Goal: Information Seeking & Learning: Compare options

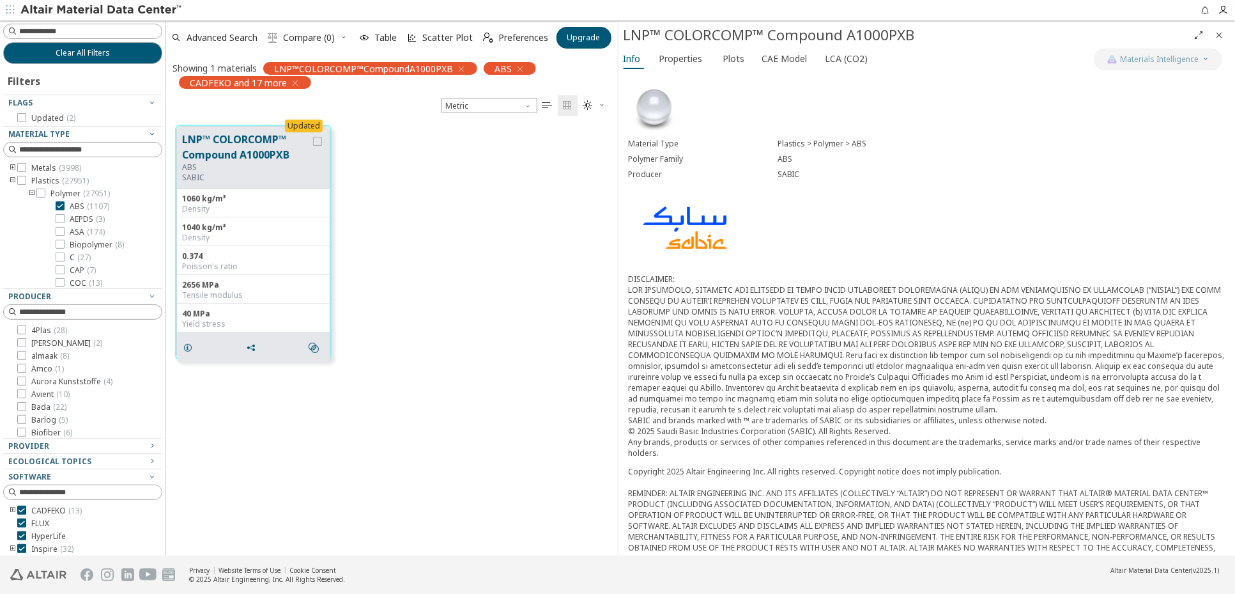
scroll to position [430, 442]
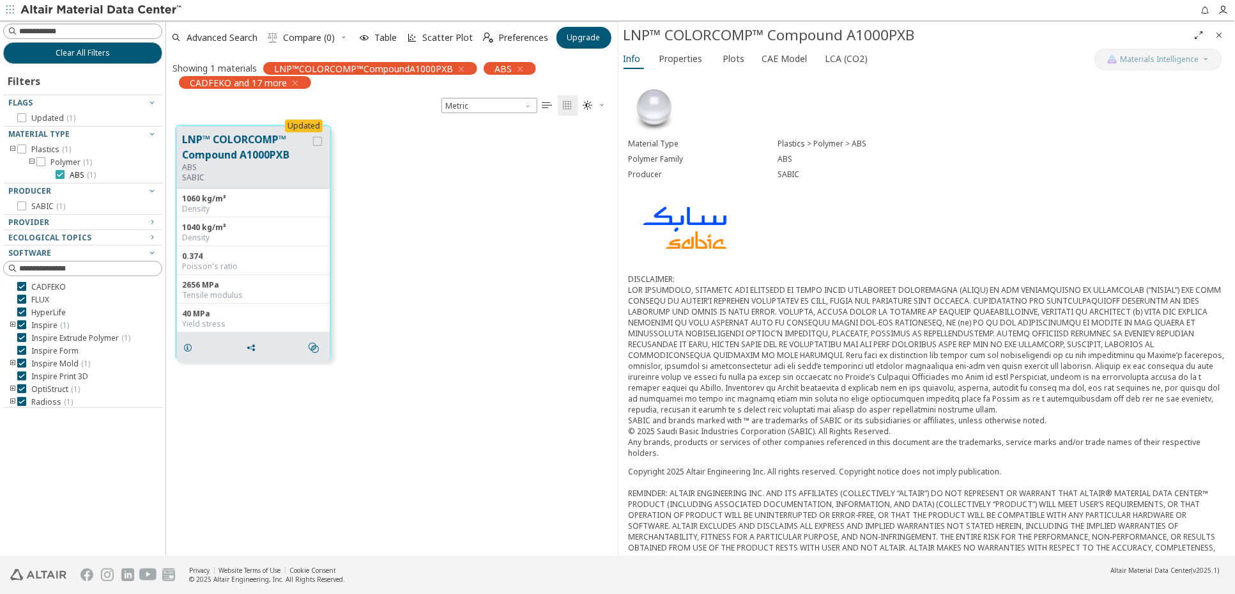
click at [61, 174] on icon at bounding box center [60, 174] width 9 height 9
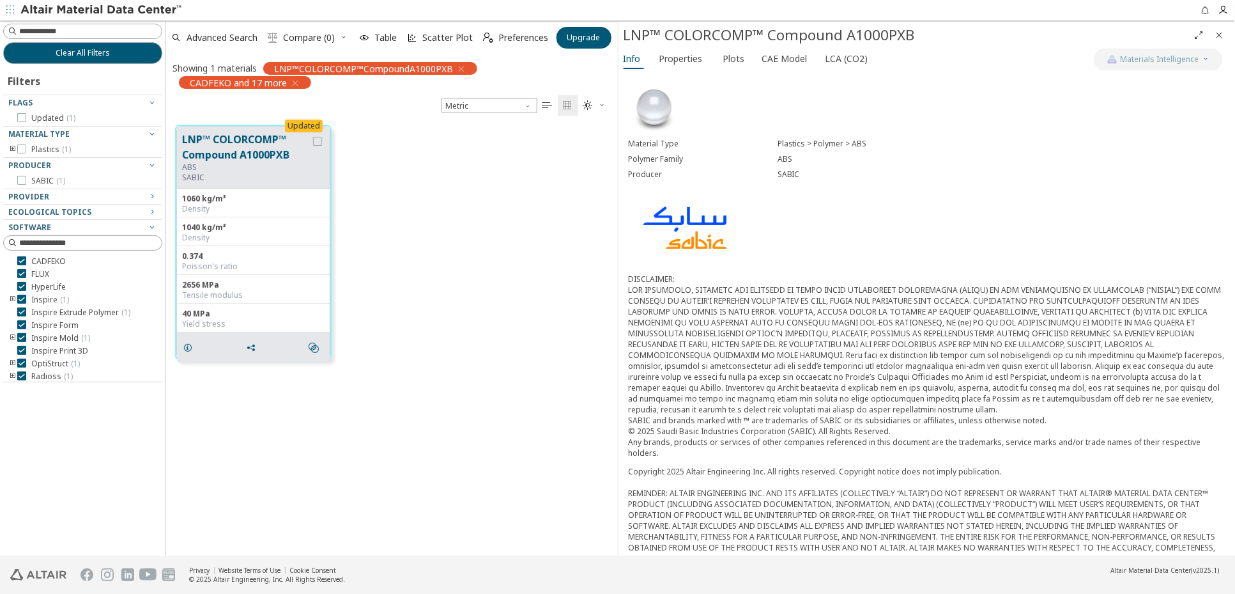
click at [12, 149] on icon "toogle group" at bounding box center [12, 149] width 9 height 10
click at [148, 210] on icon "button" at bounding box center [152, 209] width 10 height 10
click at [132, 237] on div "Ecological Topics" at bounding box center [77, 241] width 139 height 10
click at [137, 257] on div "Software" at bounding box center [77, 257] width 139 height 10
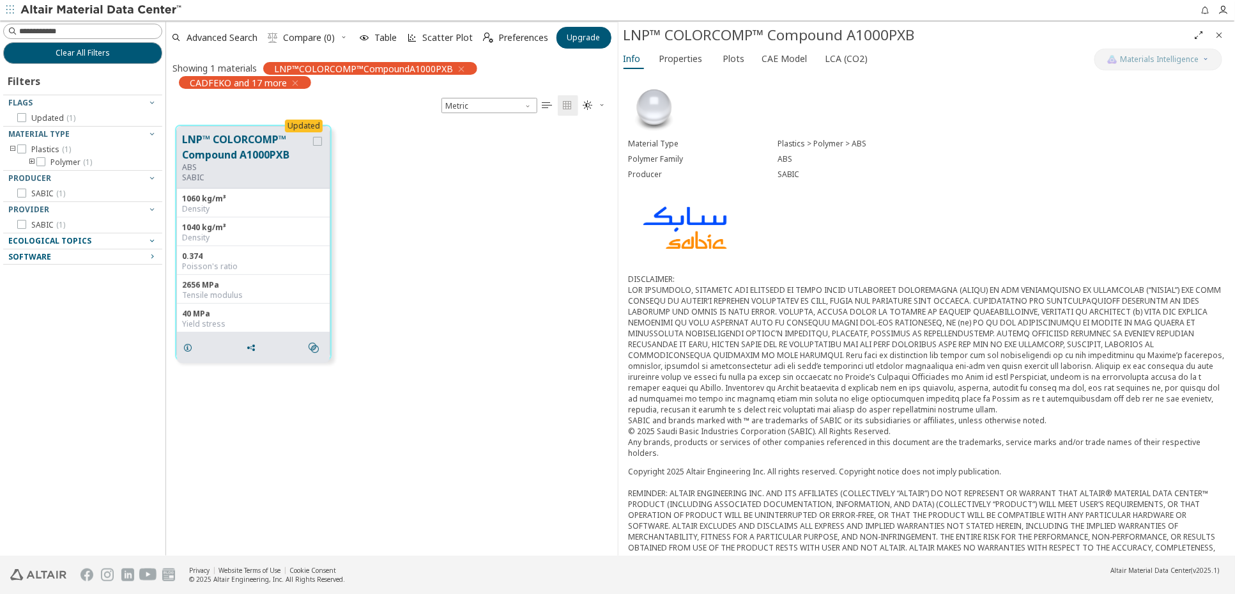
click at [137, 257] on div "Software" at bounding box center [77, 257] width 139 height 10
click at [61, 27] on input at bounding box center [90, 31] width 143 height 13
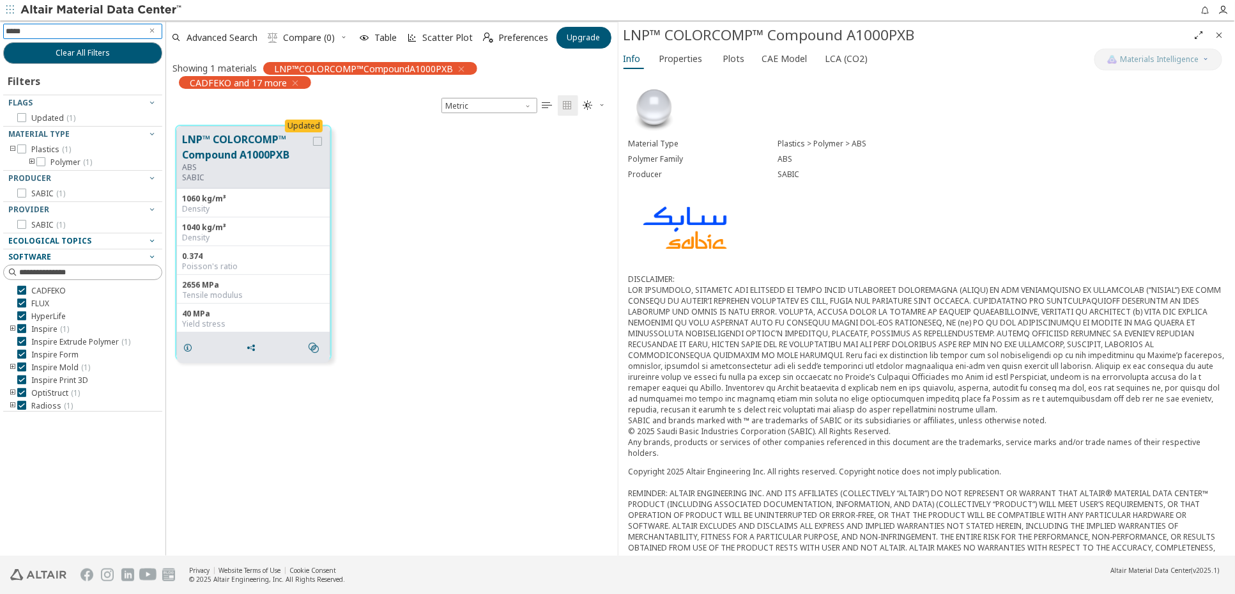
type input "******"
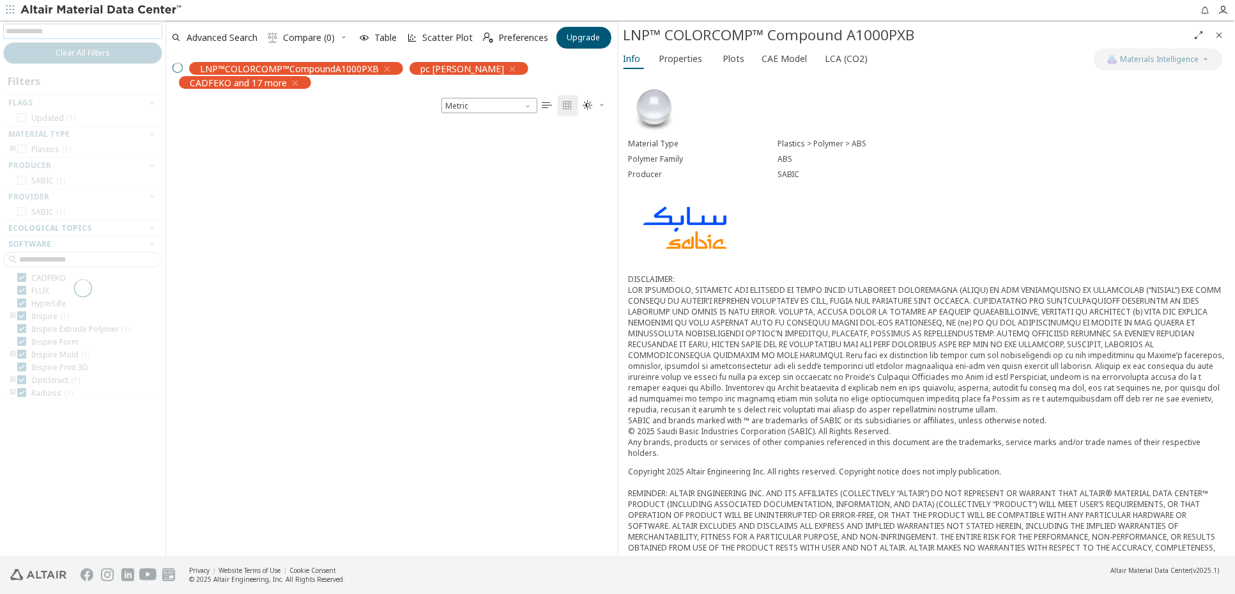
scroll to position [430, 442]
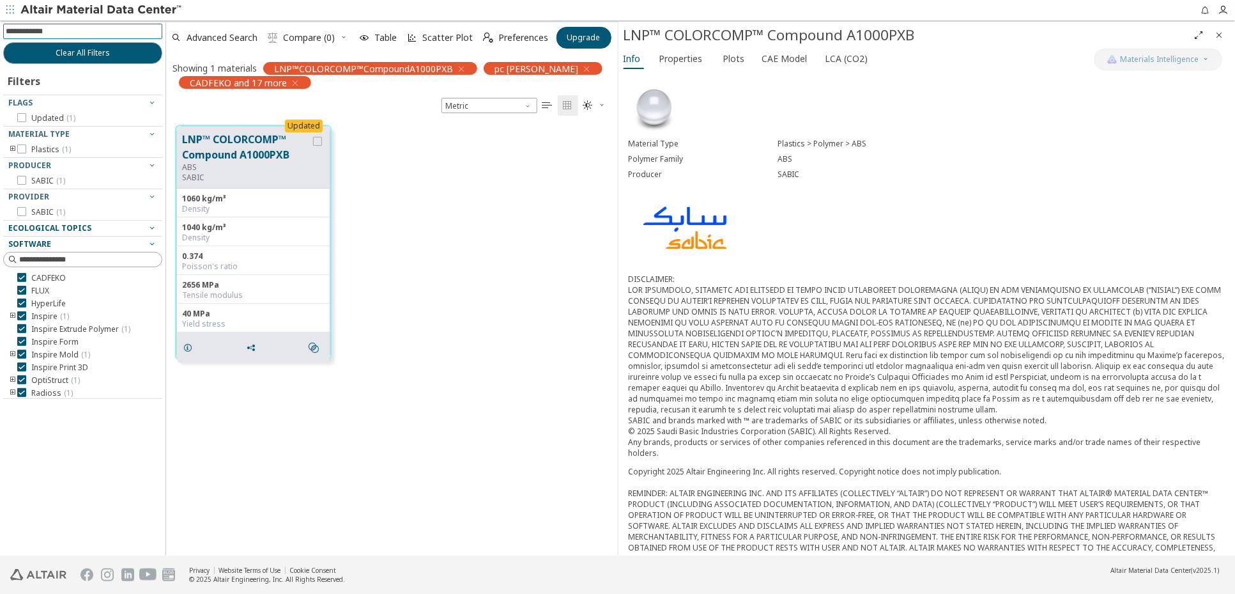
click at [460, 70] on icon "button" at bounding box center [461, 69] width 10 height 10
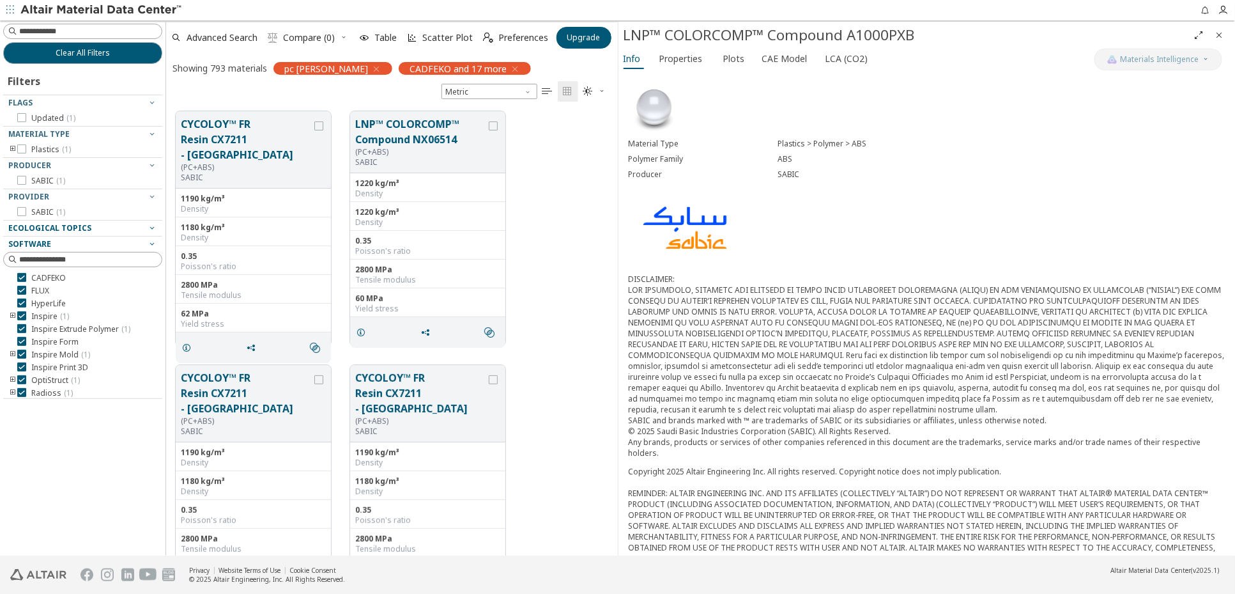
scroll to position [10, 10]
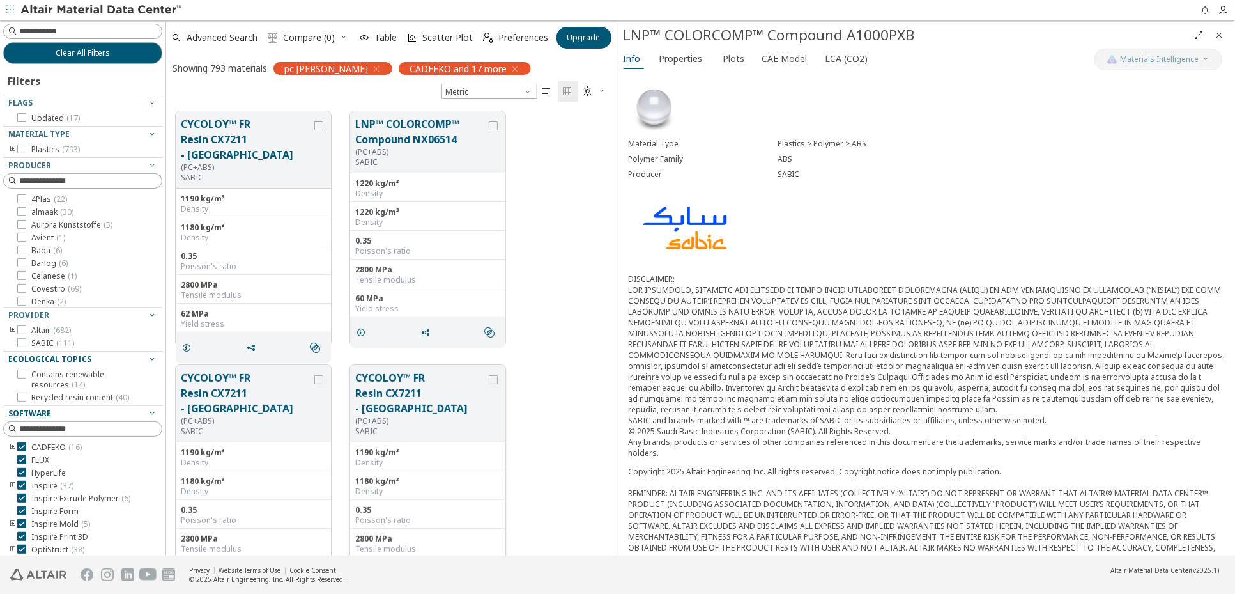
click at [396, 375] on button "CYCOLOY™ FR Resin CX7211 - [GEOGRAPHIC_DATA]" at bounding box center [420, 393] width 131 height 46
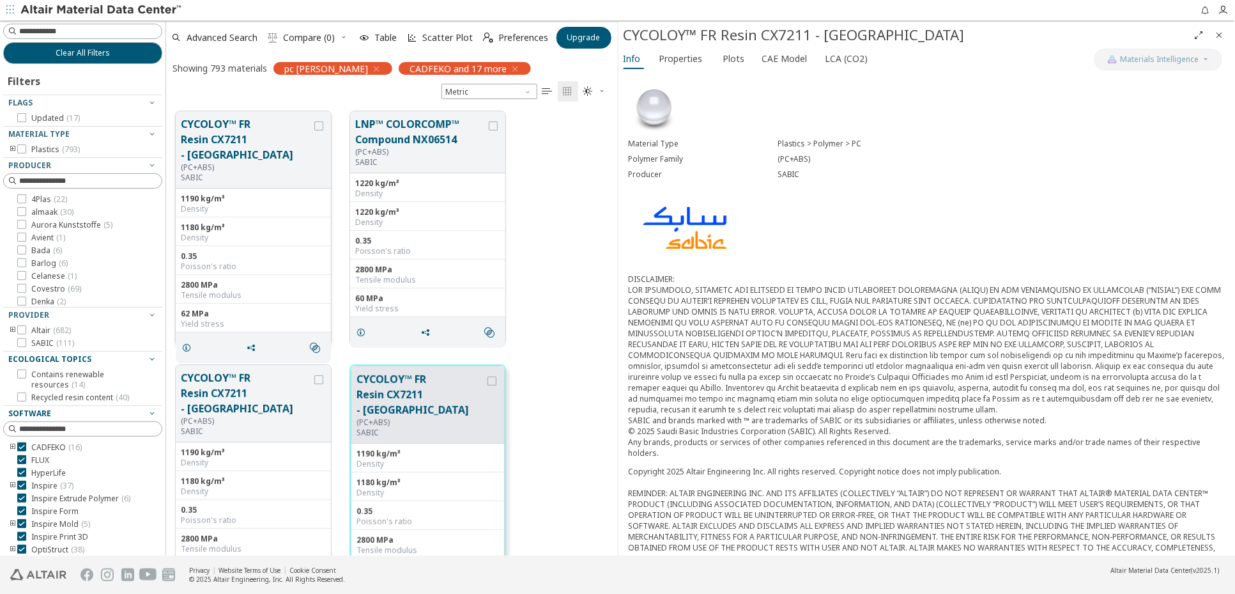
click at [221, 135] on button "CYCOLOY™ FR Resin CX7211 - [GEOGRAPHIC_DATA]" at bounding box center [246, 139] width 131 height 46
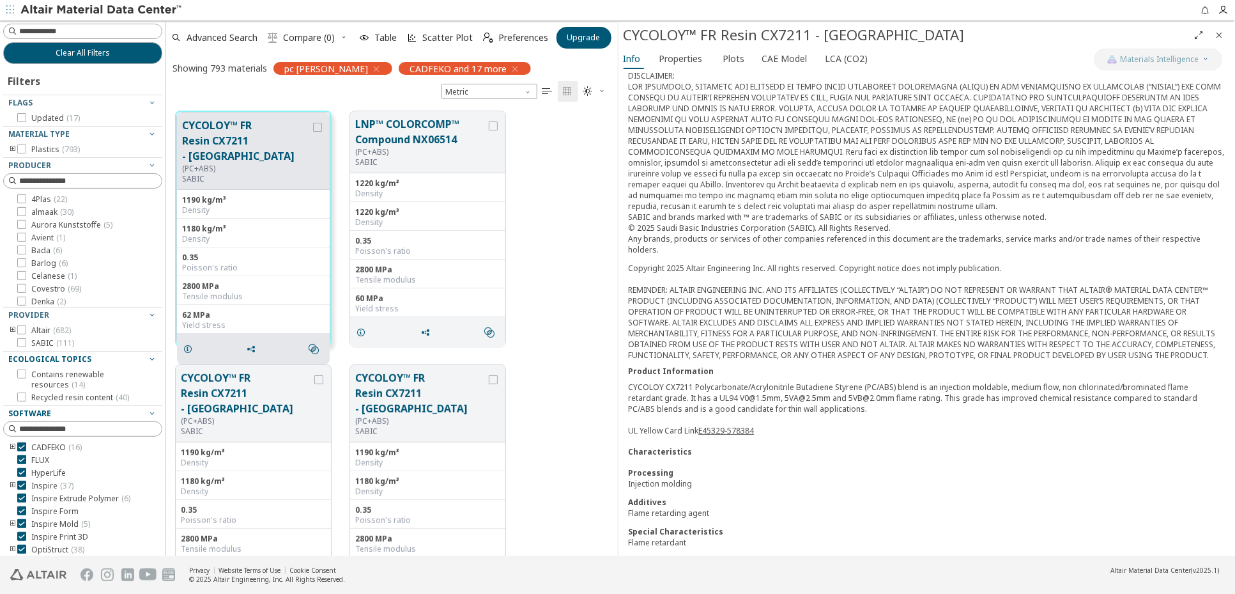
scroll to position [271, 0]
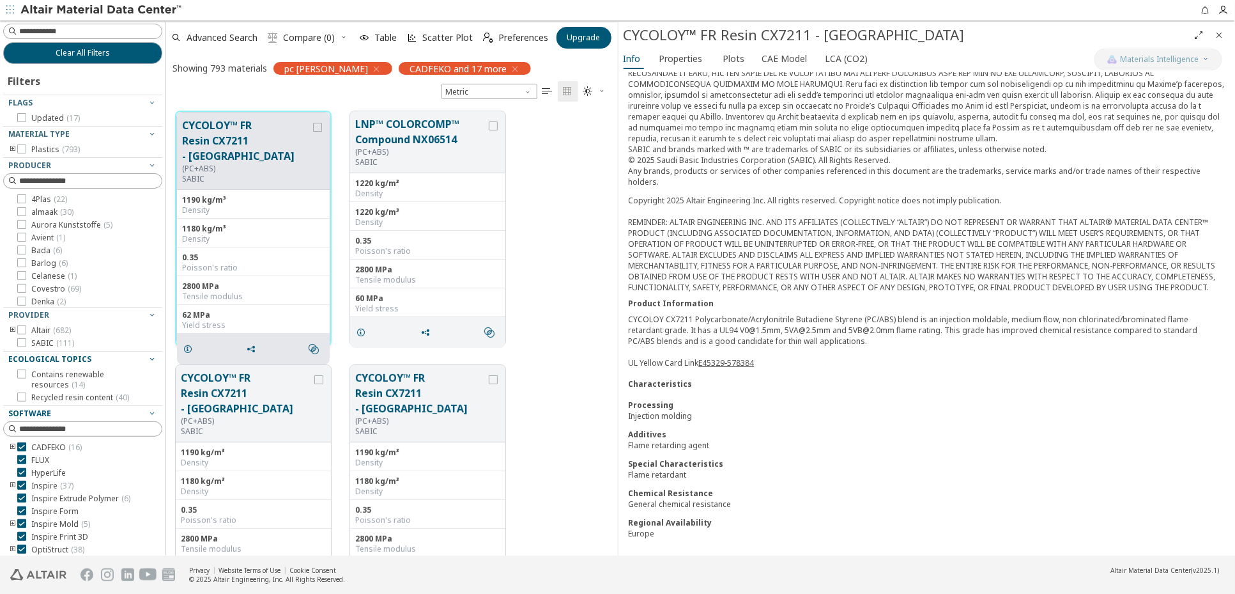
click at [220, 134] on button "CYCOLOY™ FR Resin CX7211 - [GEOGRAPHIC_DATA]" at bounding box center [246, 141] width 128 height 46
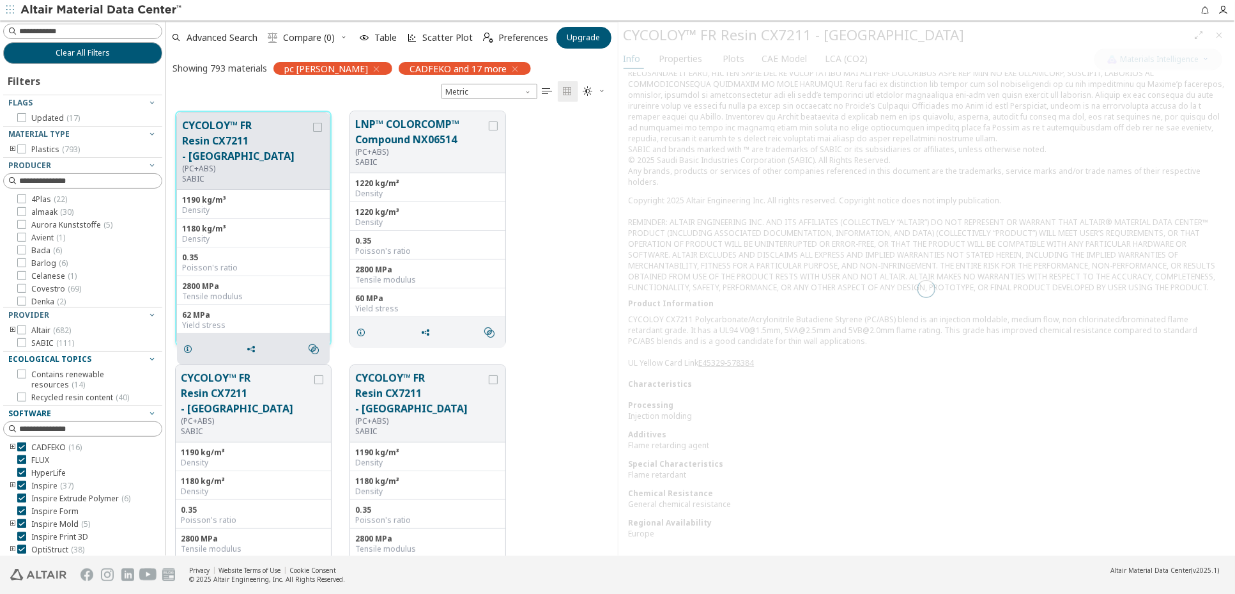
click at [220, 134] on button "CYCOLOY™ FR Resin CX7211 - [GEOGRAPHIC_DATA]" at bounding box center [246, 141] width 128 height 46
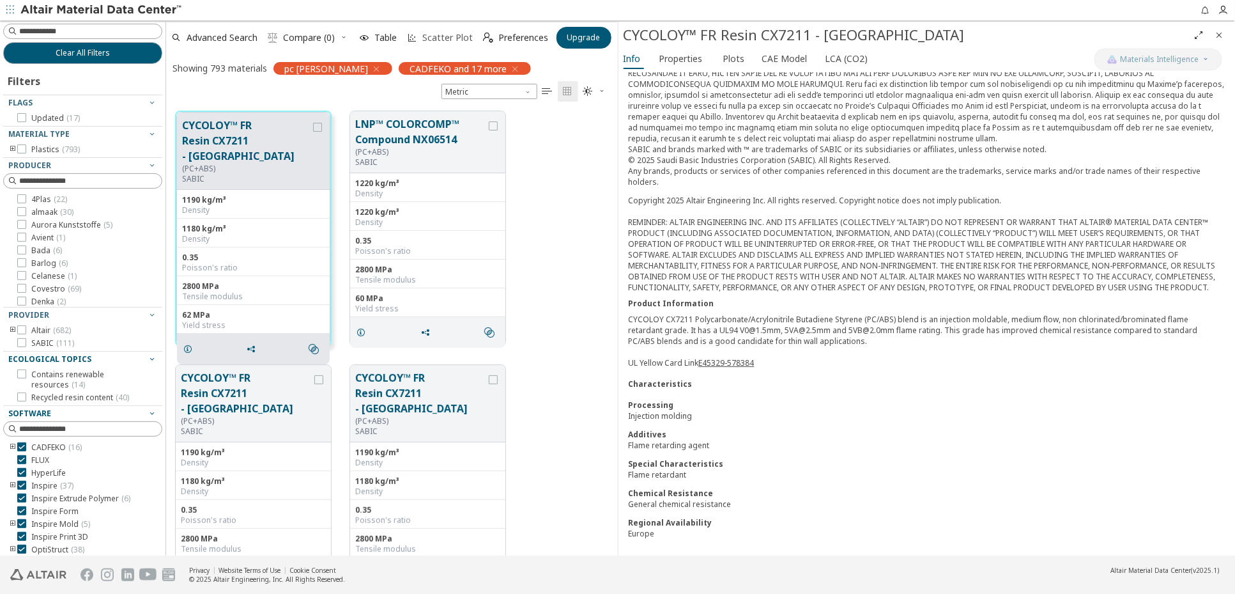
click at [456, 33] on span "Scatter Plot" at bounding box center [447, 37] width 50 height 9
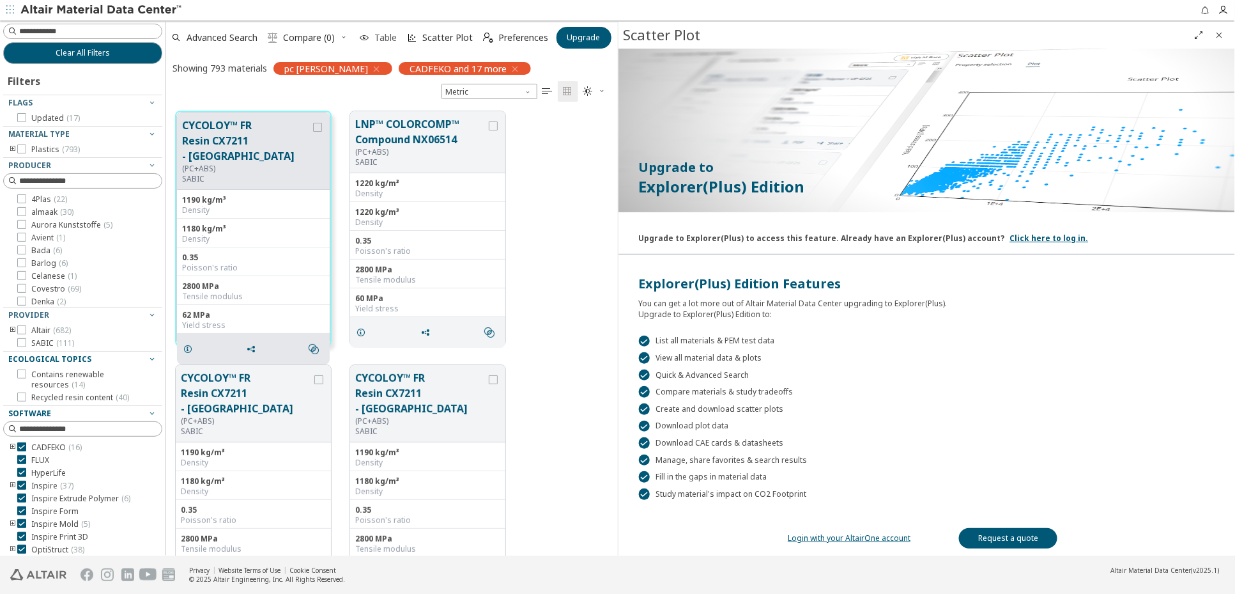
click at [392, 36] on span "Table" at bounding box center [386, 37] width 22 height 9
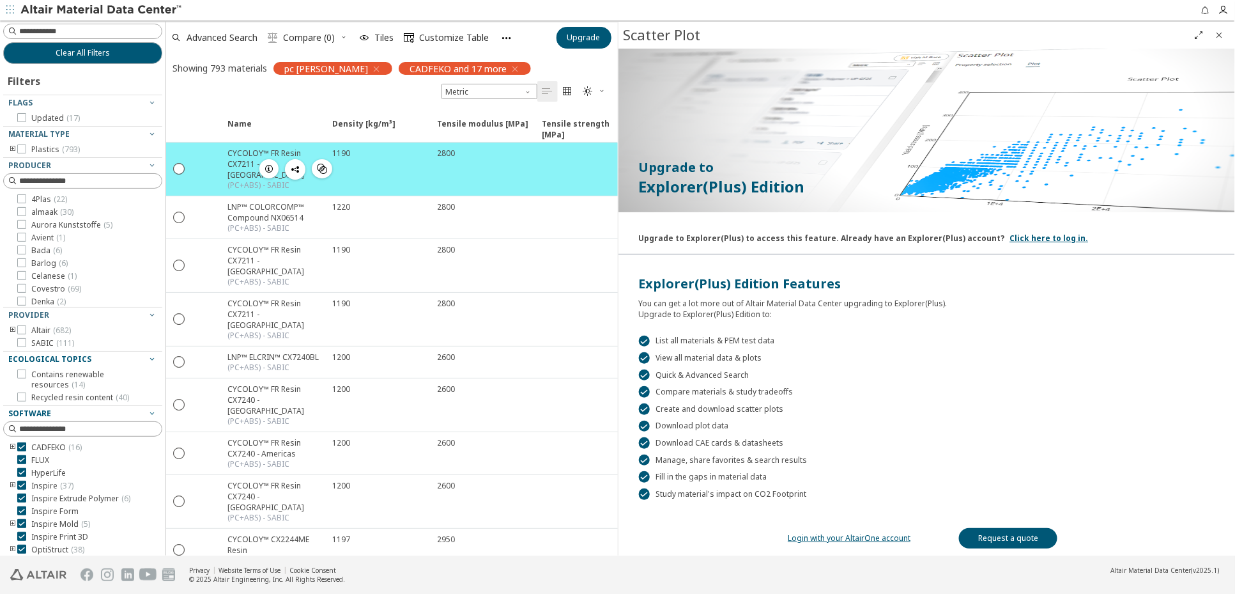
click at [239, 149] on div "CYCOLOY™ FR Resin CX7211 - [GEOGRAPHIC_DATA]" at bounding box center [276, 164] width 97 height 33
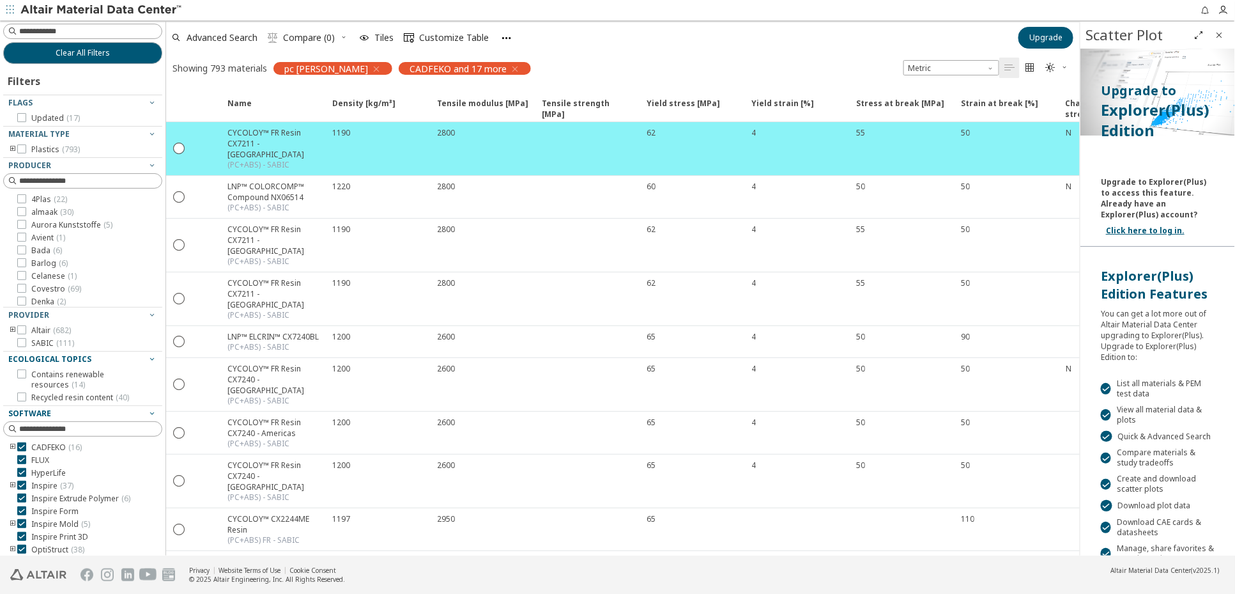
drag, startPoint x: 619, startPoint y: 74, endPoint x: 1081, endPoint y: 105, distance: 463.8
drag, startPoint x: 534, startPoint y: 105, endPoint x: 502, endPoint y: 105, distance: 31.3
drag, startPoint x: 642, startPoint y: 103, endPoint x: 563, endPoint y: 100, distance: 79.3
click at [644, 53] on div "Advanced Search  Compare (0) Tiles  Customize Table Upgrade Showing 793 mater…" at bounding box center [623, 50] width 914 height 61
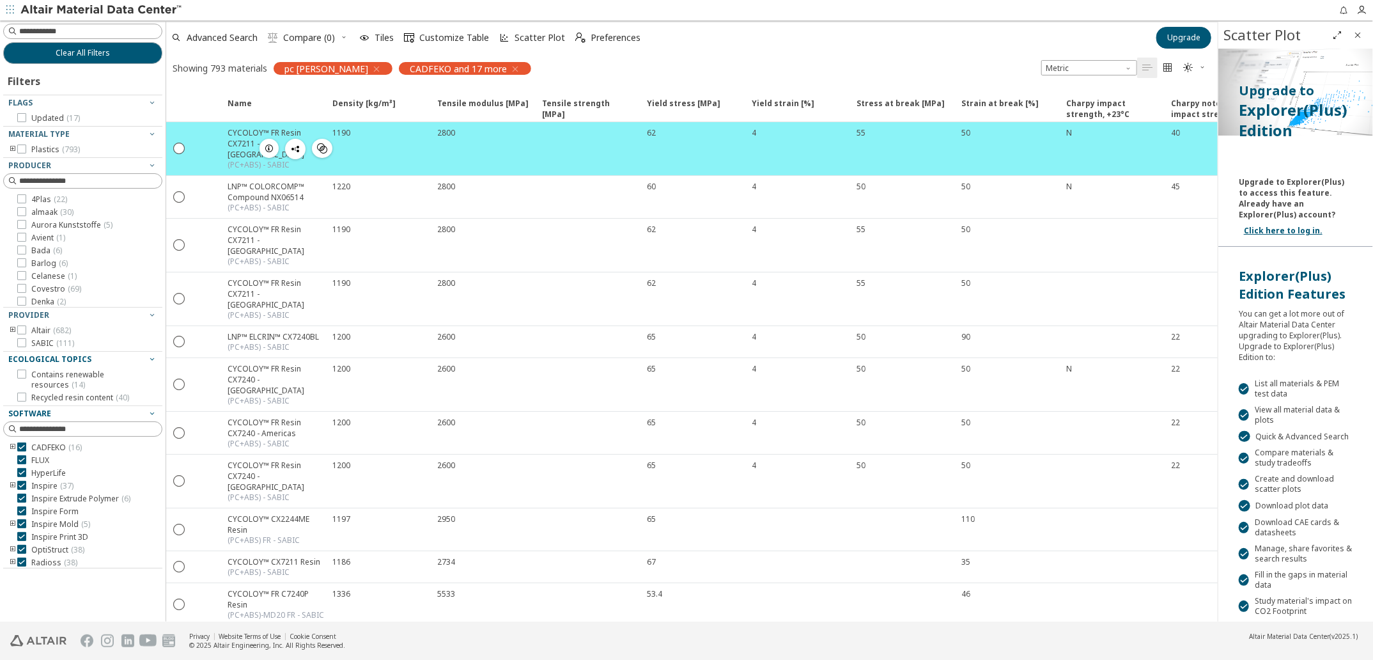
click at [247, 141] on div "CYCOLOY™ FR Resin CX7211 - [GEOGRAPHIC_DATA]" at bounding box center [276, 143] width 97 height 33
click at [266, 143] on icon "button" at bounding box center [269, 148] width 10 height 10
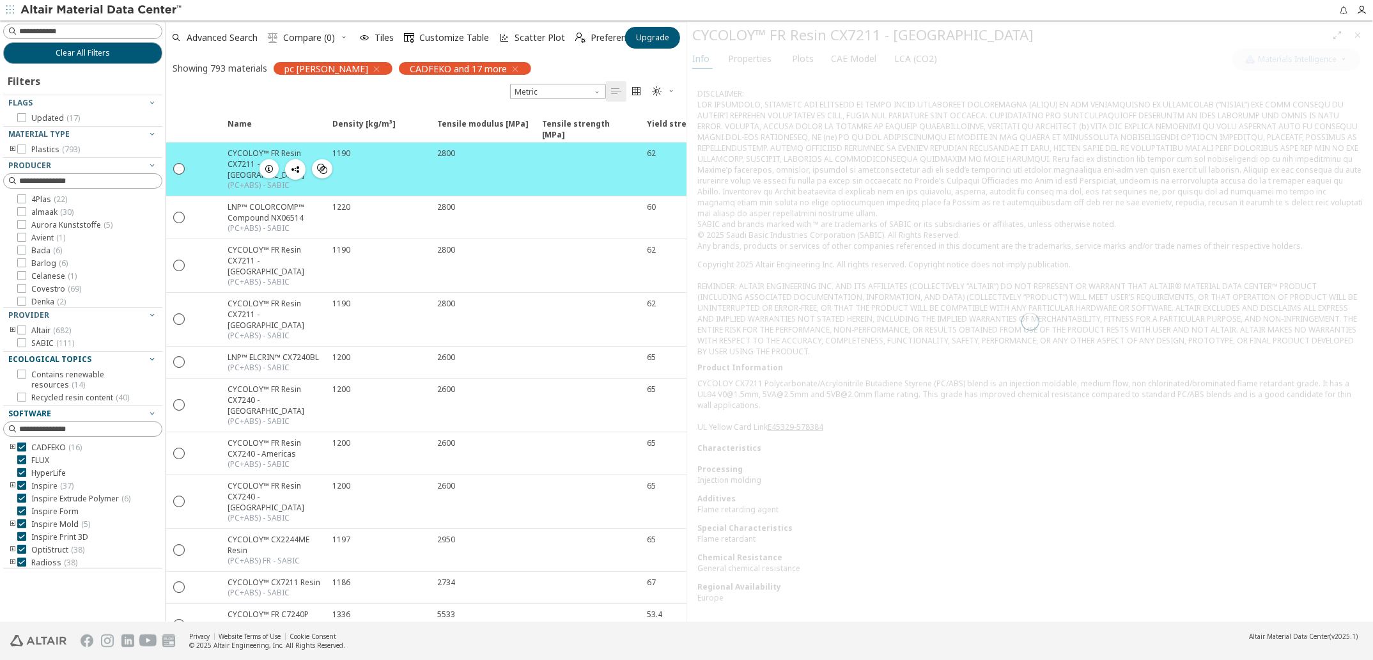
scroll to position [156, 0]
click at [757, 58] on div at bounding box center [1030, 322] width 686 height 600
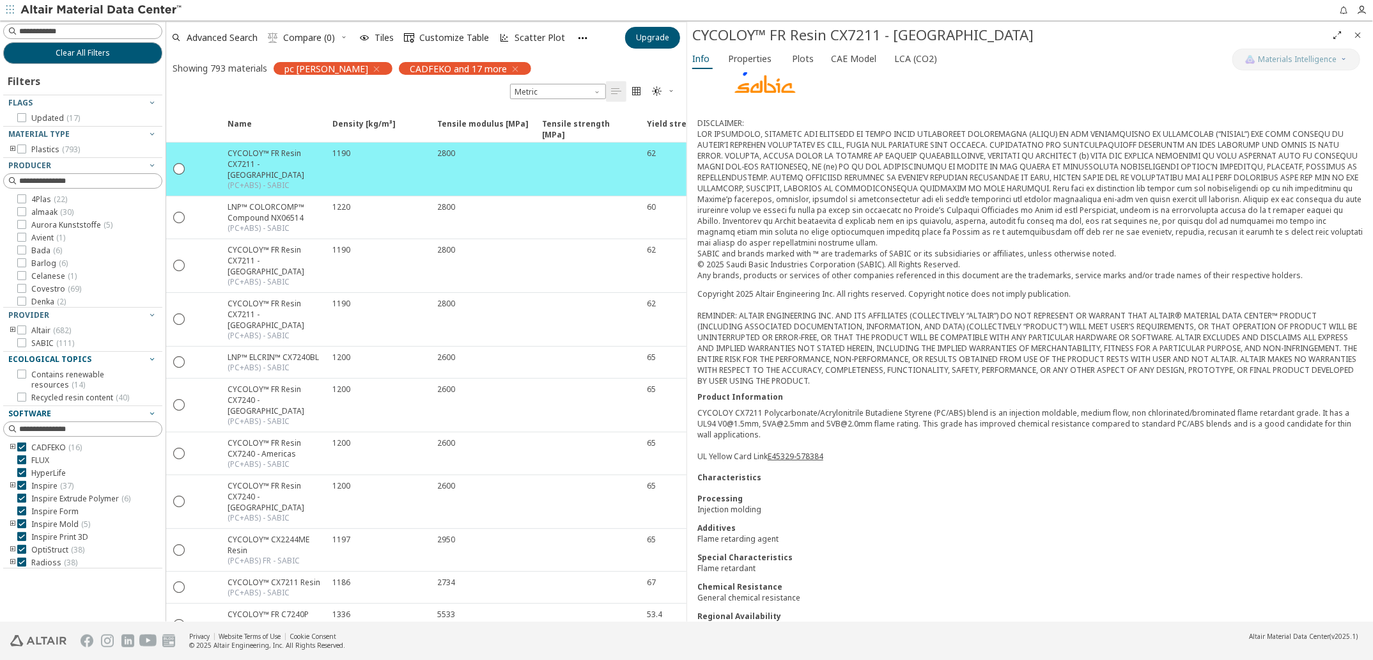
click at [757, 58] on span "Properties" at bounding box center [749, 59] width 43 height 20
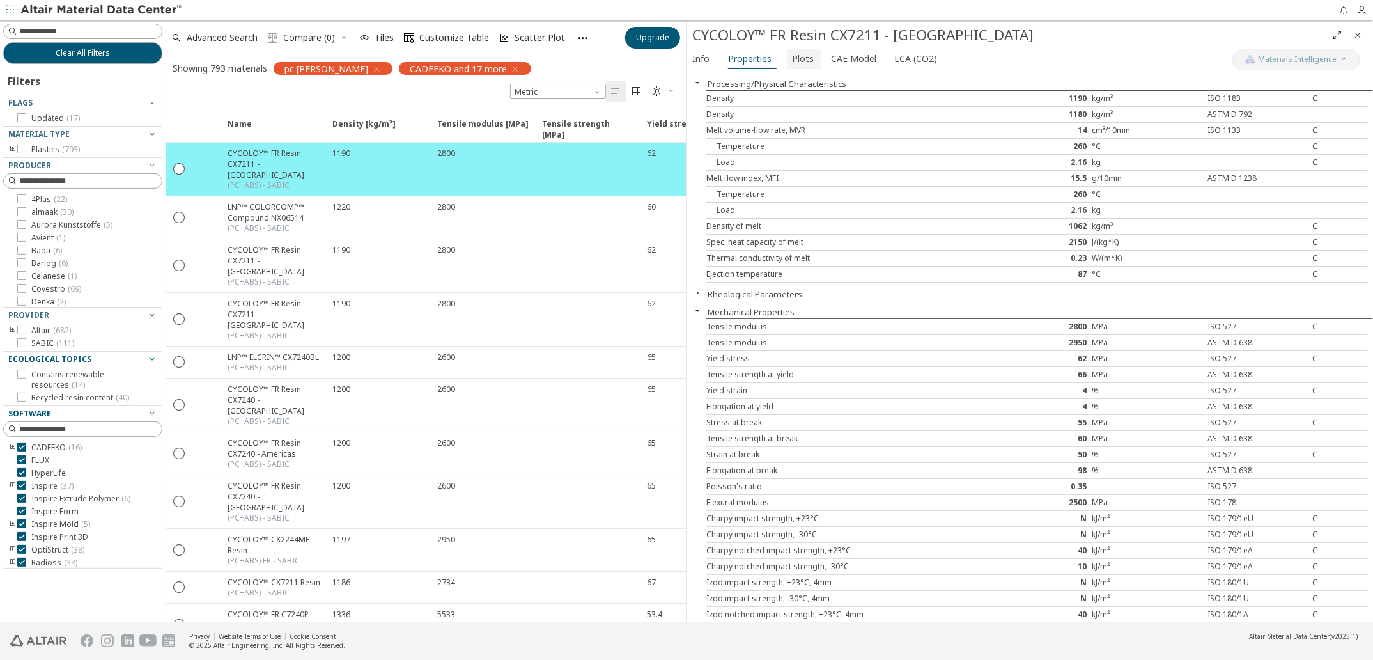
click at [802, 58] on span "Plots" at bounding box center [803, 59] width 22 height 20
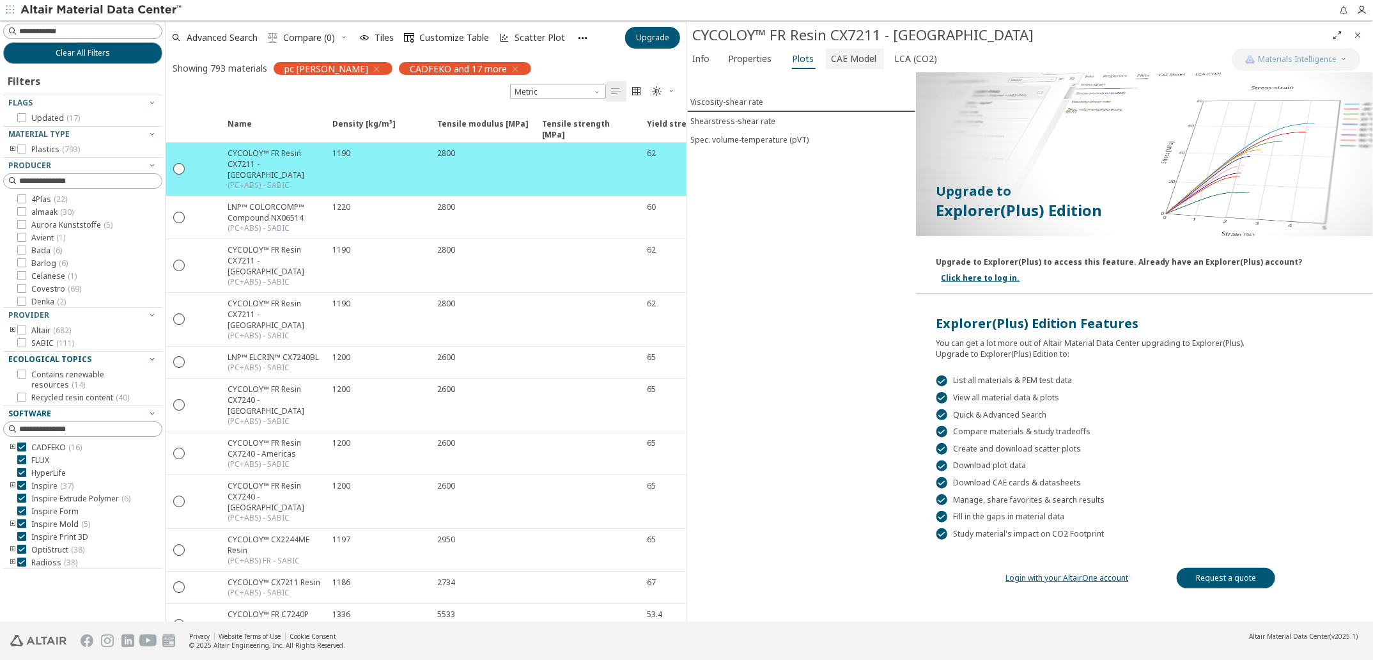
click at [842, 58] on span "CAE Model" at bounding box center [853, 59] width 45 height 20
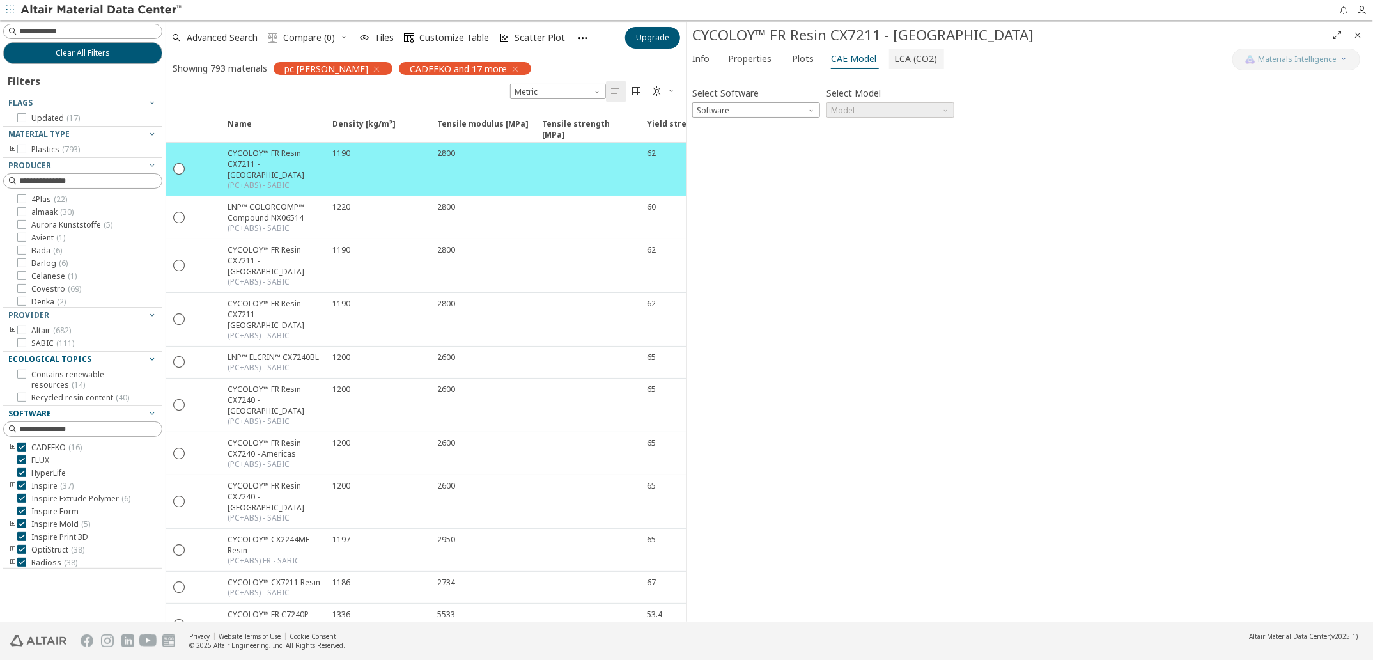
click at [898, 54] on span "LCA (CO2)" at bounding box center [915, 59] width 43 height 20
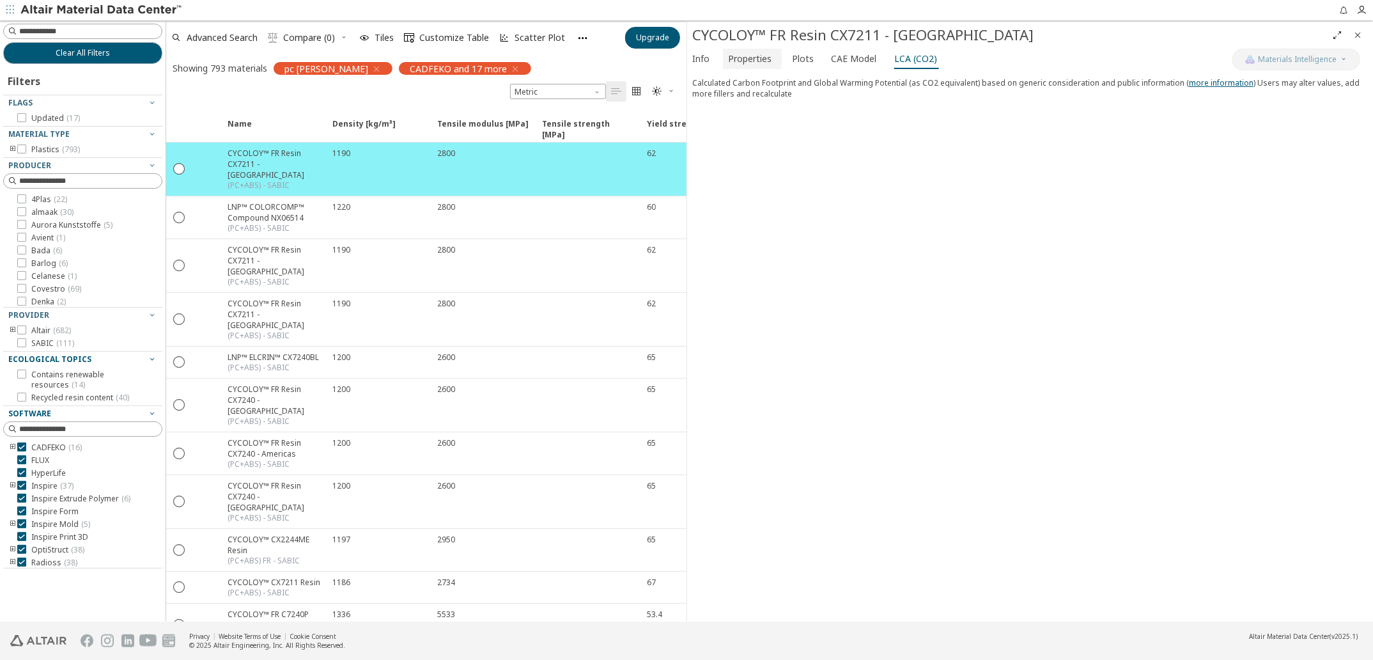
click at [762, 58] on span "Properties" at bounding box center [749, 59] width 43 height 20
